Goal: Task Accomplishment & Management: Manage account settings

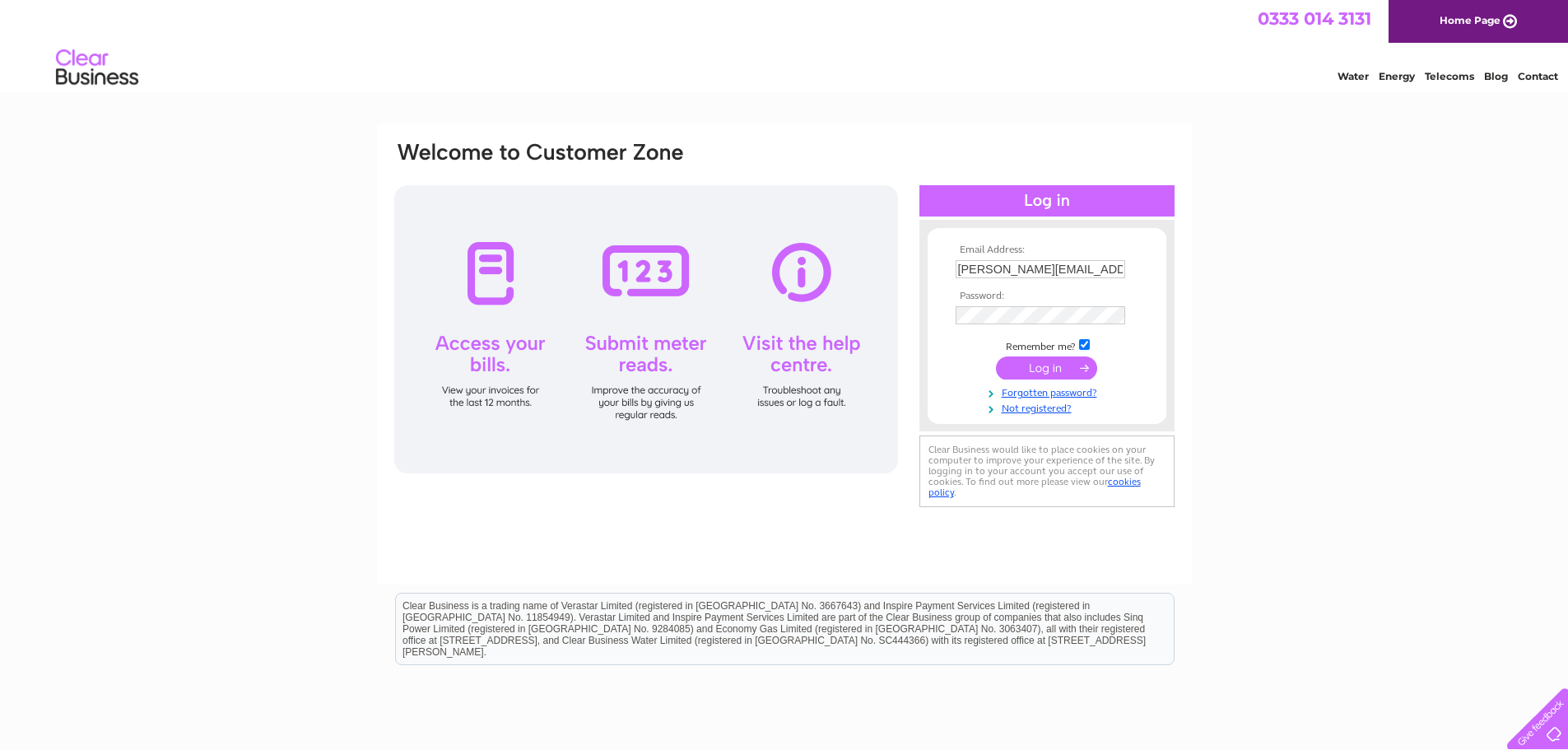
click at [1040, 370] on input "submit" at bounding box center [1047, 368] width 102 height 23
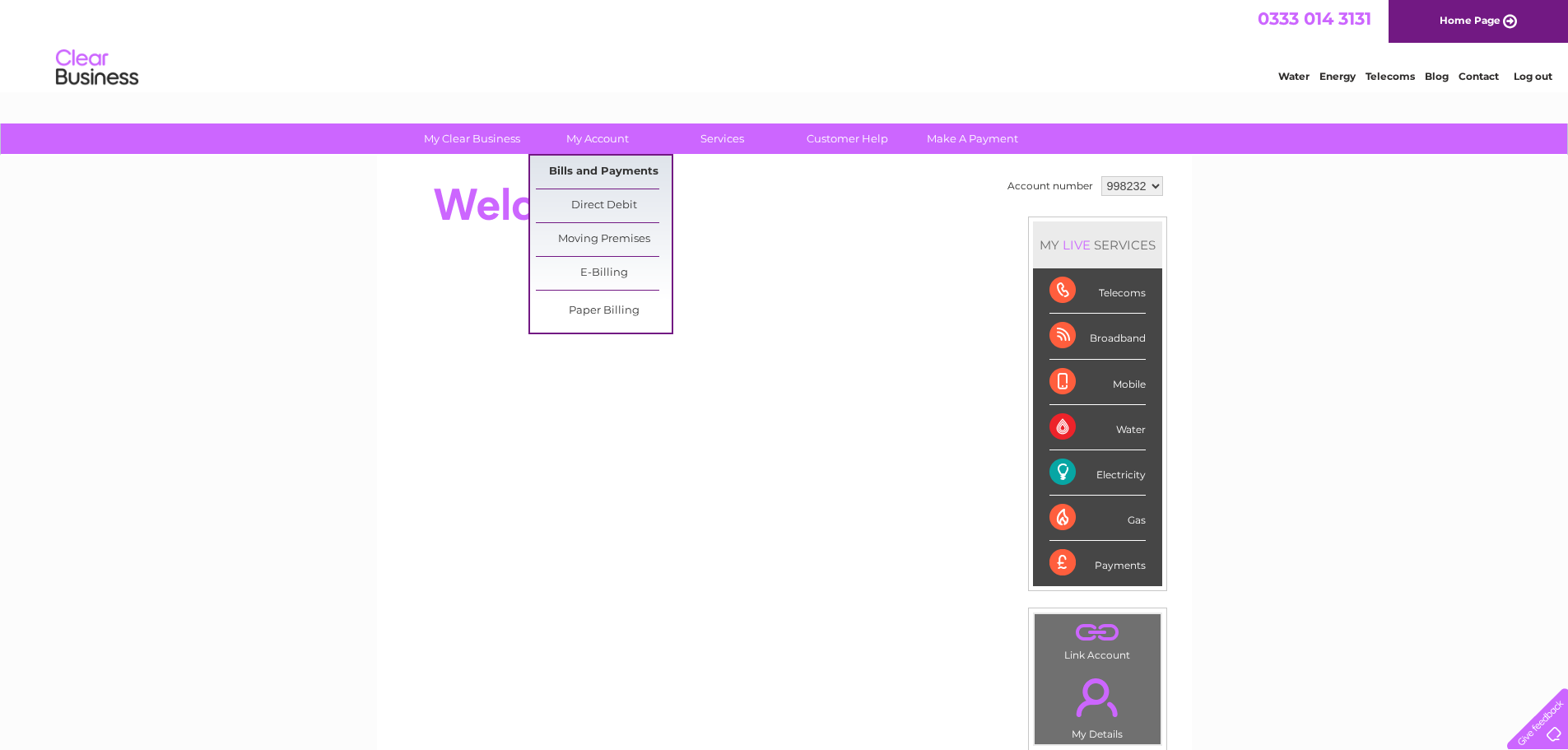
click at [606, 176] on link "Bills and Payments" at bounding box center [604, 172] width 136 height 33
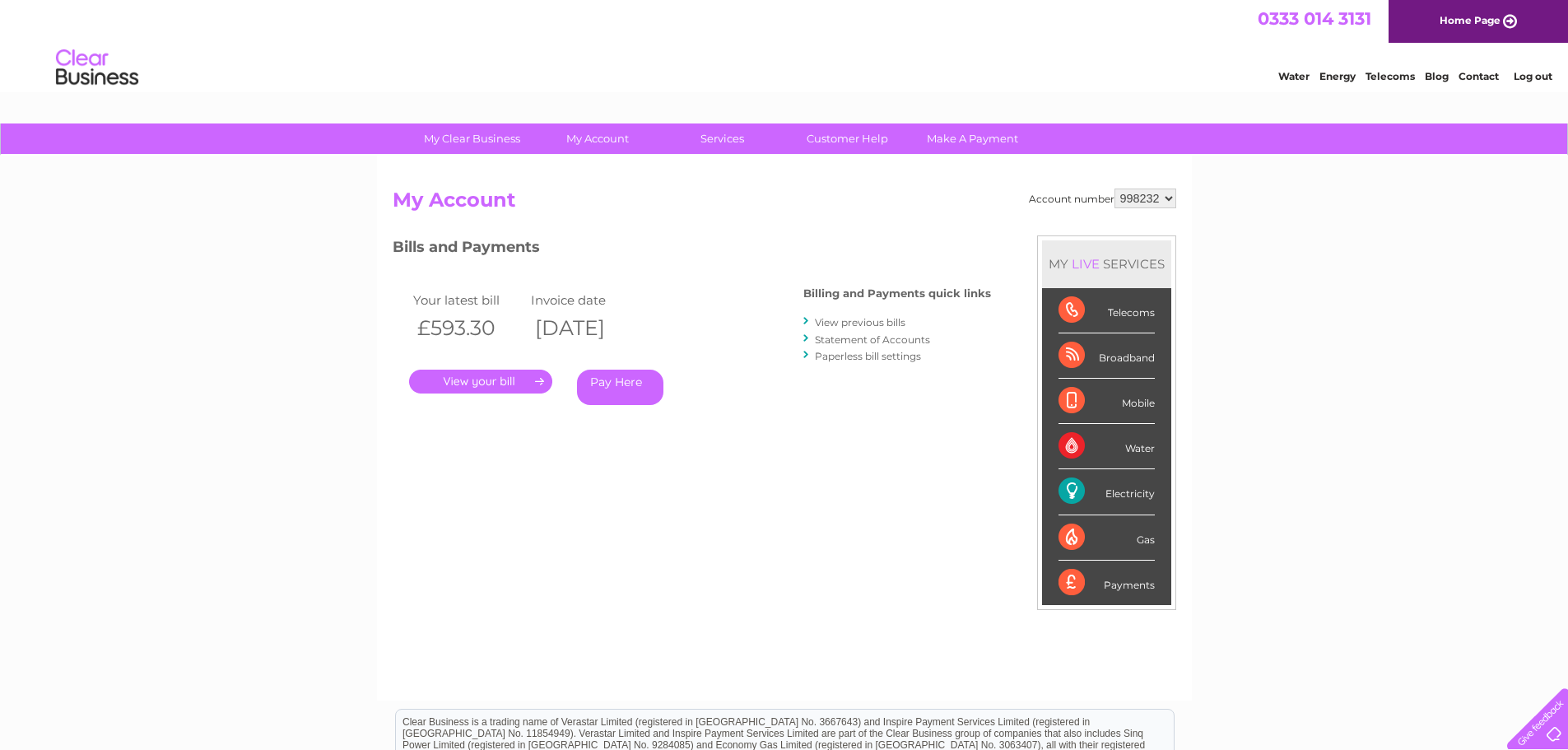
click at [505, 381] on link "." at bounding box center [481, 381] width 143 height 24
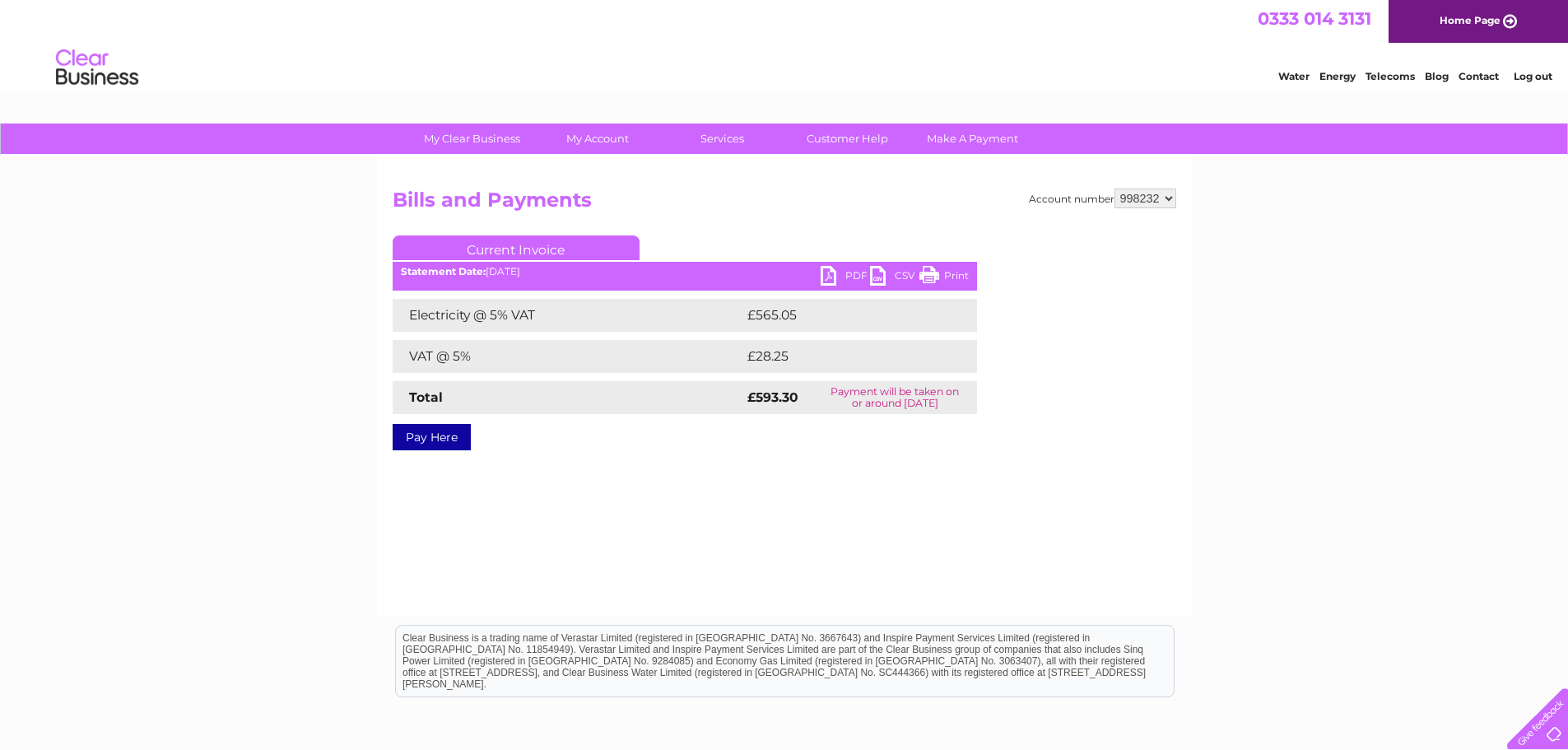
click at [937, 271] on link "Print" at bounding box center [944, 278] width 49 height 24
